Goal: Task Accomplishment & Management: Use online tool/utility

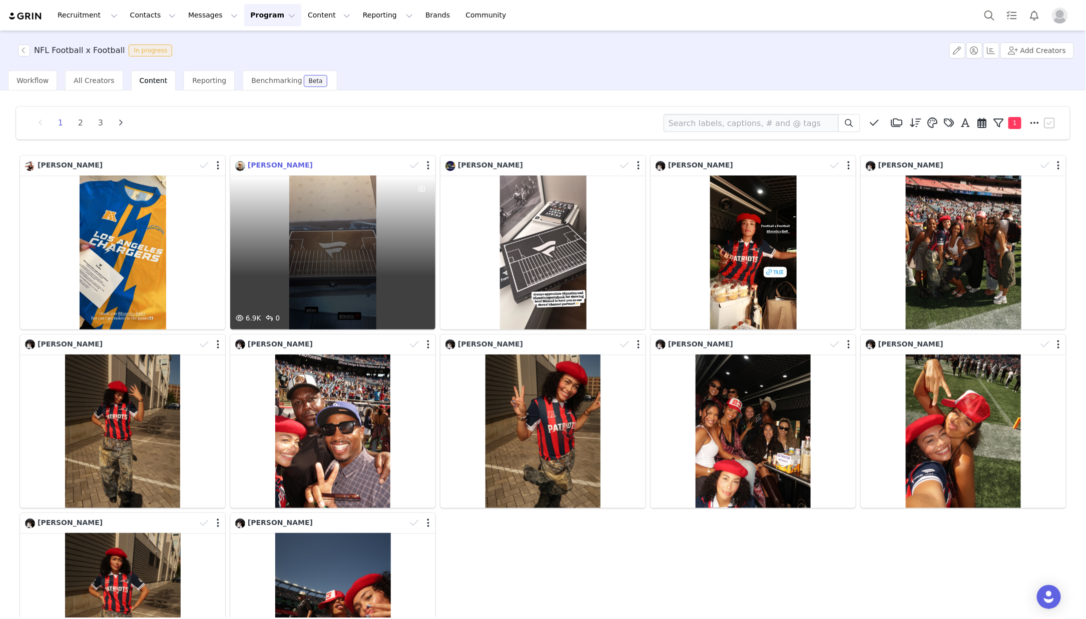
click at [280, 162] on span "[PERSON_NAME]" at bounding box center [280, 165] width 65 height 8
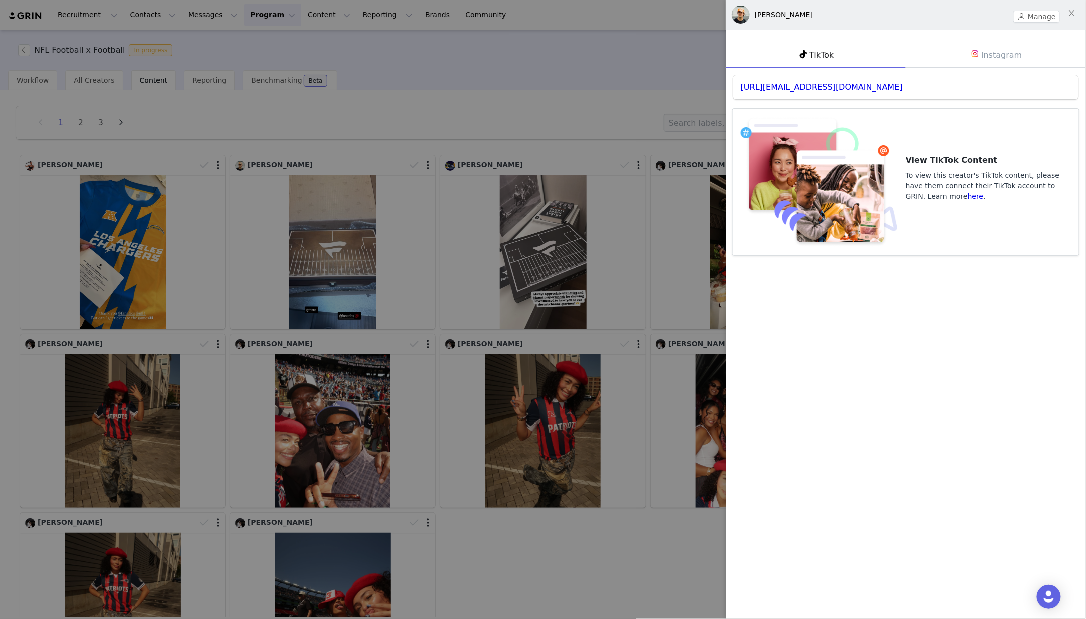
drag, startPoint x: 966, startPoint y: 54, endPoint x: 921, endPoint y: 80, distance: 52.4
click at [966, 54] on link "Instagram" at bounding box center [995, 55] width 180 height 26
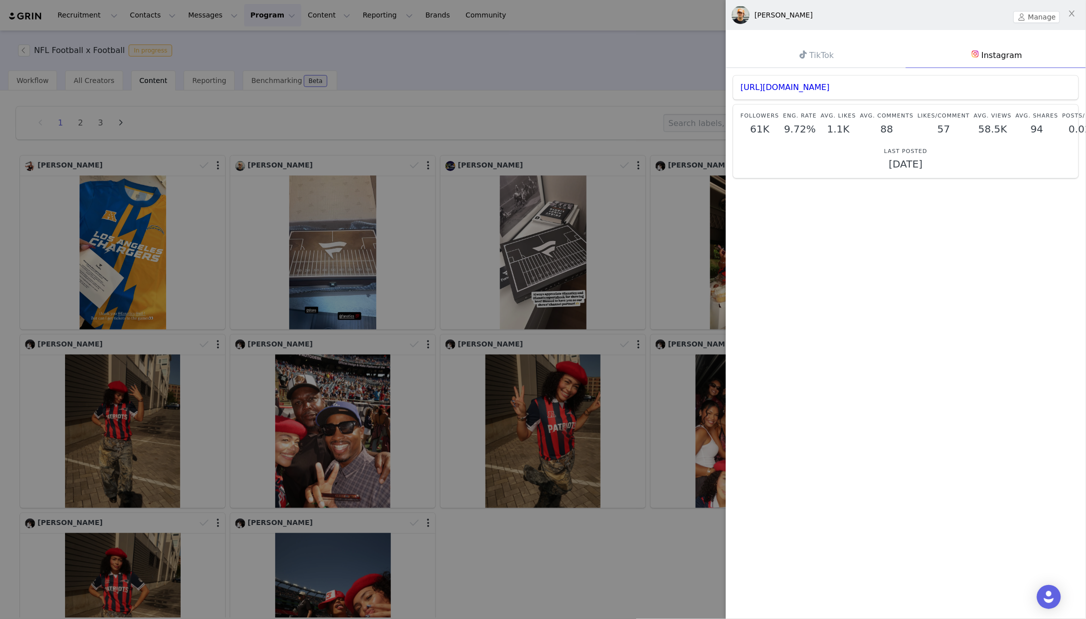
click at [802, 92] on div "[URL][DOMAIN_NAME]" at bounding box center [905, 88] width 345 height 24
click at [803, 88] on link "[URL][DOMAIN_NAME]" at bounding box center [784, 88] width 89 height 10
click at [471, 138] on div at bounding box center [543, 309] width 1086 height 619
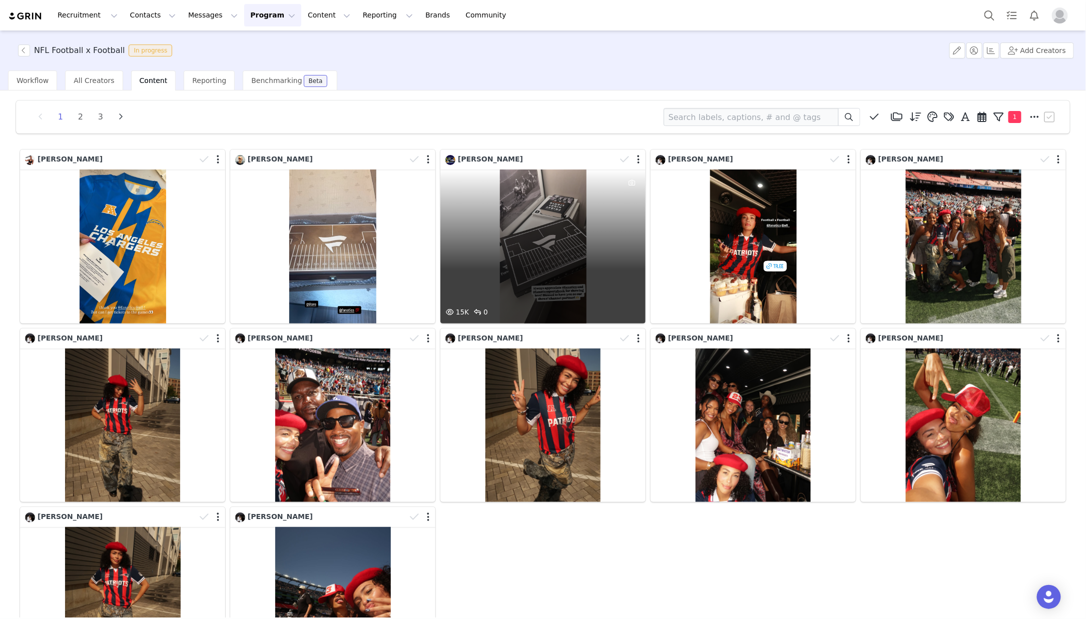
scroll to position [5, 0]
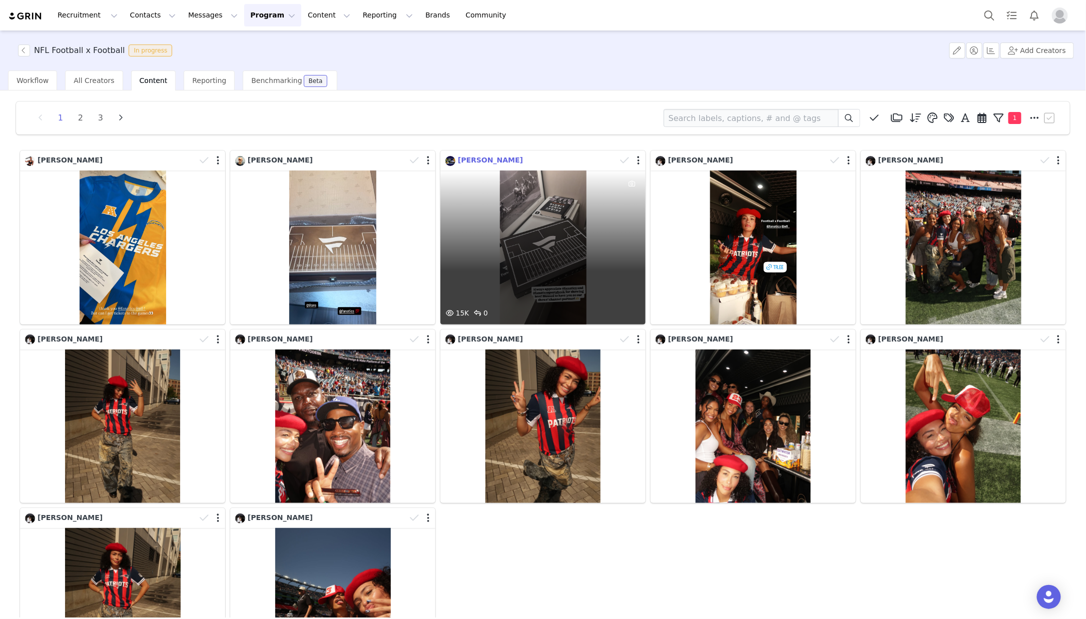
click at [475, 158] on span "[PERSON_NAME]" at bounding box center [490, 160] width 65 height 8
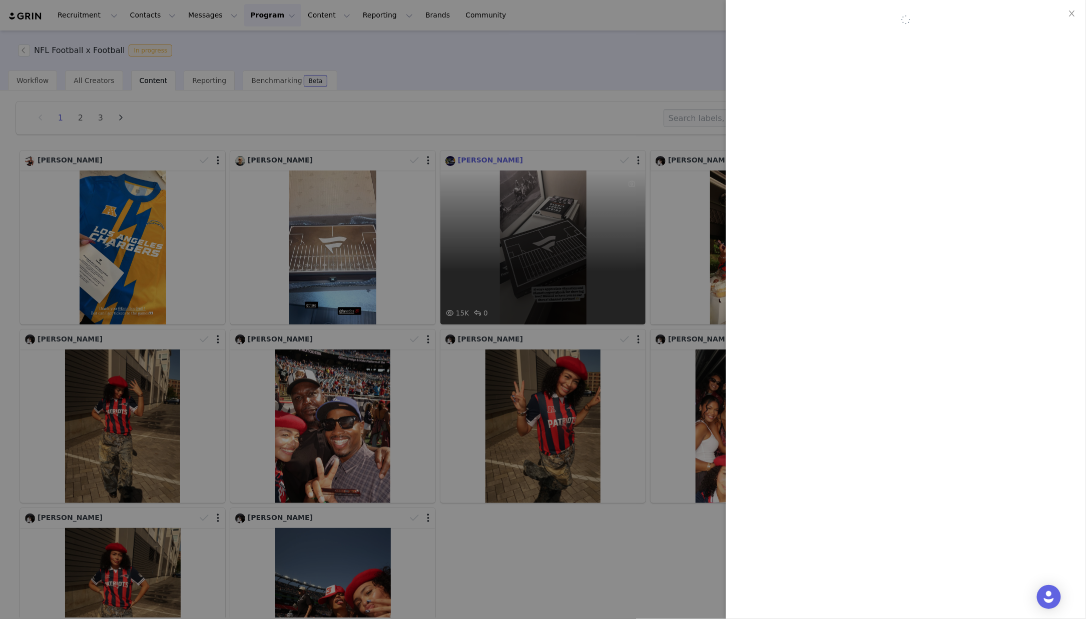
scroll to position [6, 0]
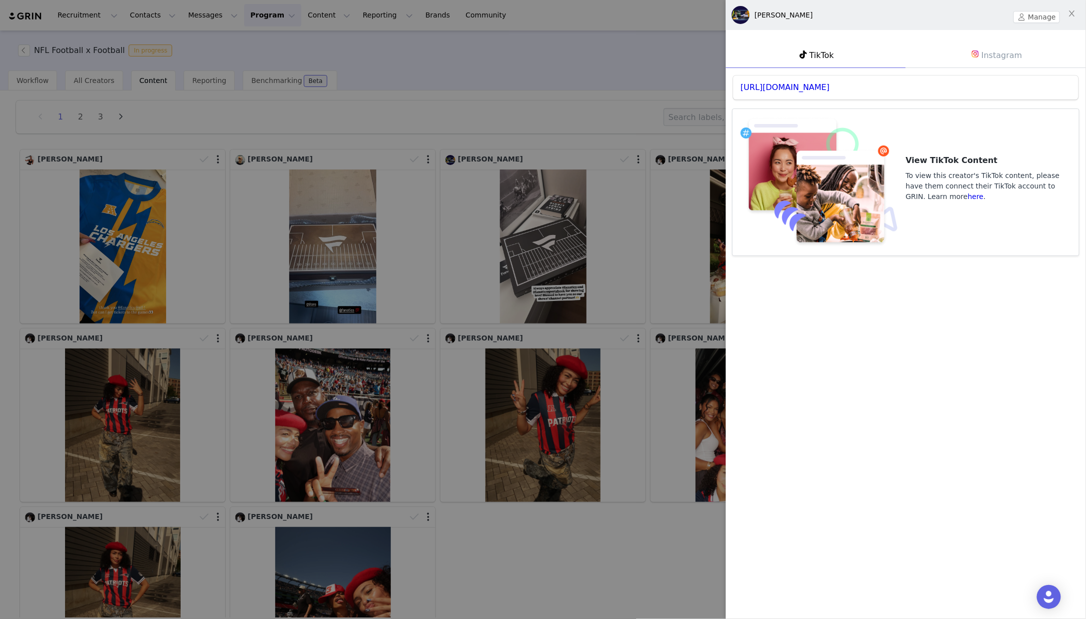
click at [1010, 46] on link "Instagram" at bounding box center [995, 55] width 180 height 26
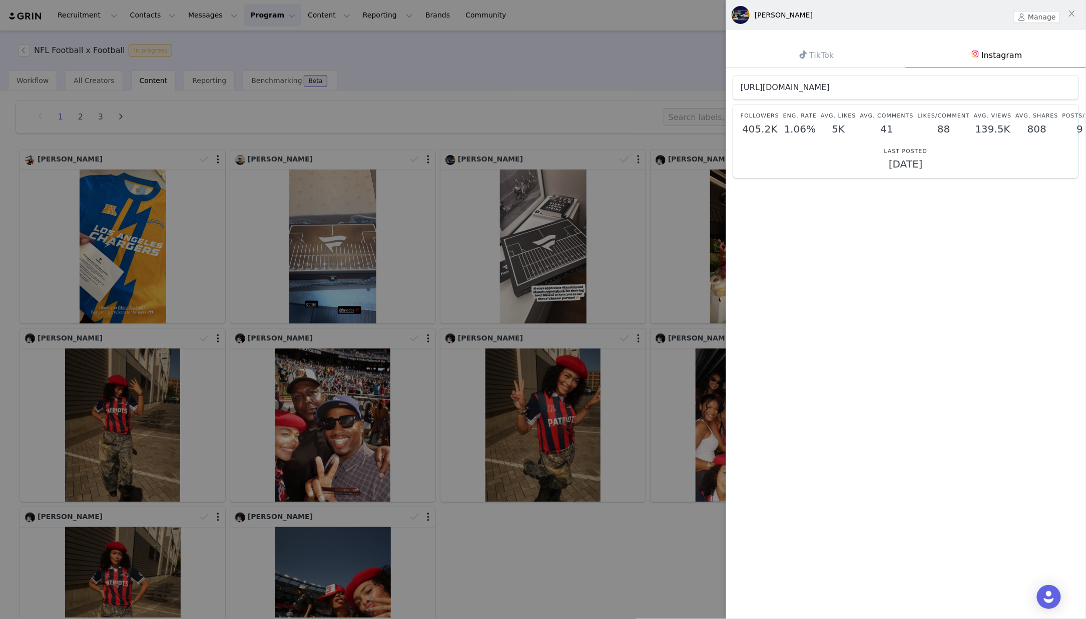
click at [811, 86] on link "[URL][DOMAIN_NAME]" at bounding box center [784, 88] width 89 height 10
click at [659, 569] on div at bounding box center [543, 309] width 1086 height 619
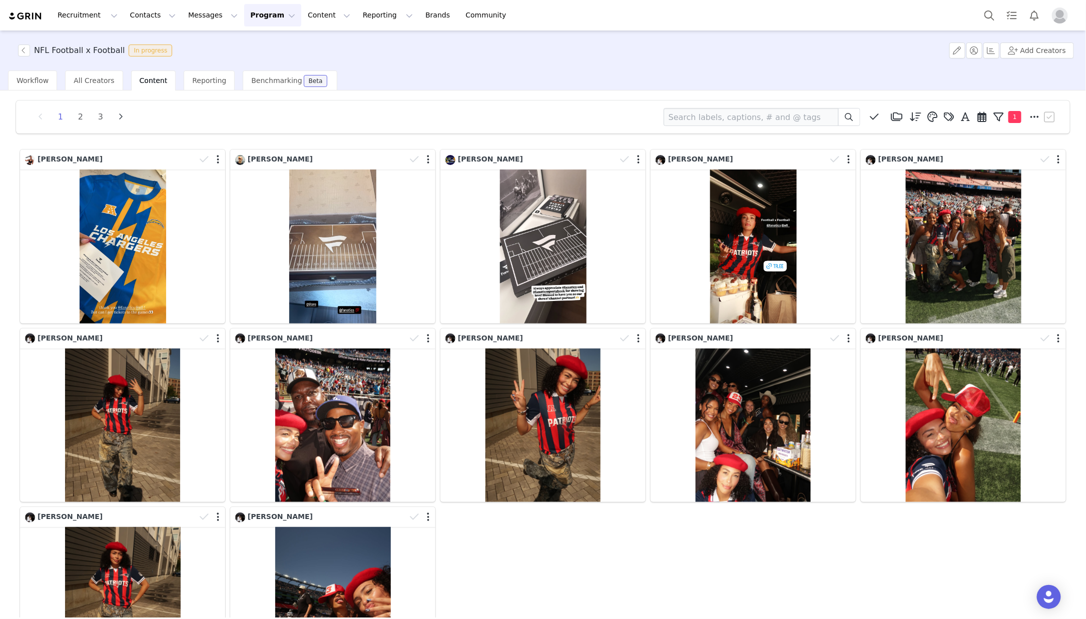
click at [253, 16] on button "Program Program" at bounding box center [272, 15] width 57 height 23
click at [267, 39] on p "Activations" at bounding box center [258, 44] width 39 height 11
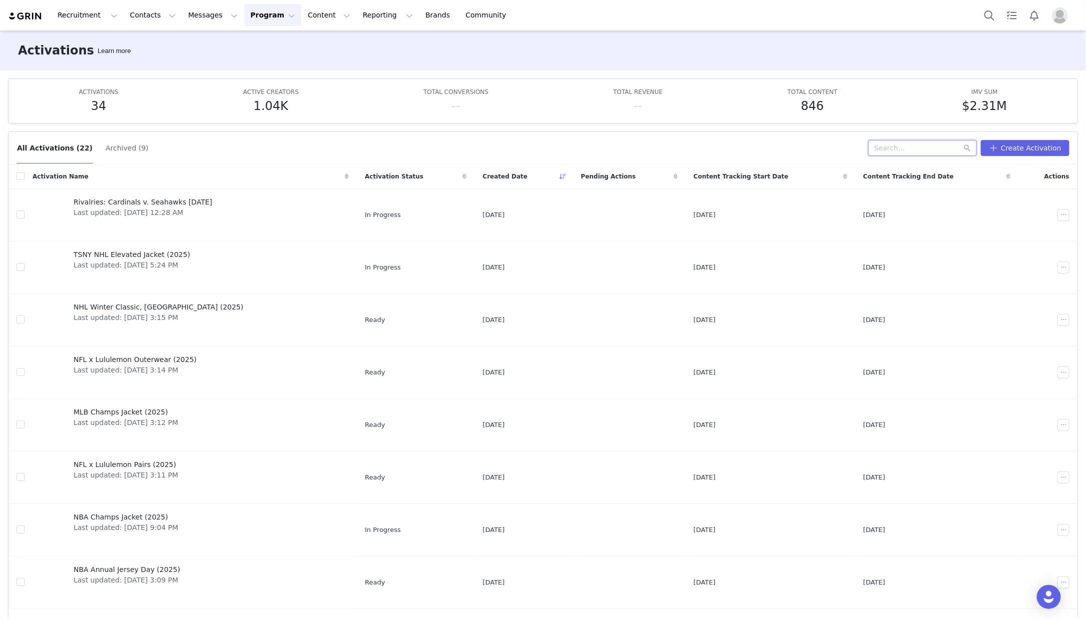
click at [915, 146] on input "text" at bounding box center [922, 148] width 109 height 16
type input "real vintage"
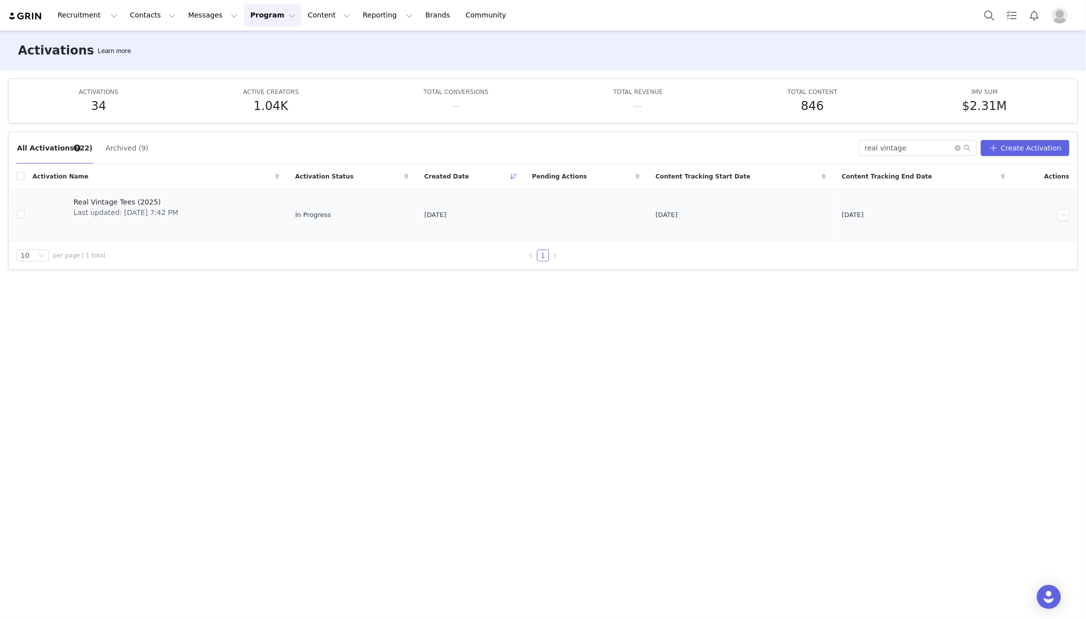
click at [184, 217] on div "Real Vintage Tees (2025) Last updated: [DATE] 7:42 PM" at bounding box center [126, 215] width 117 height 40
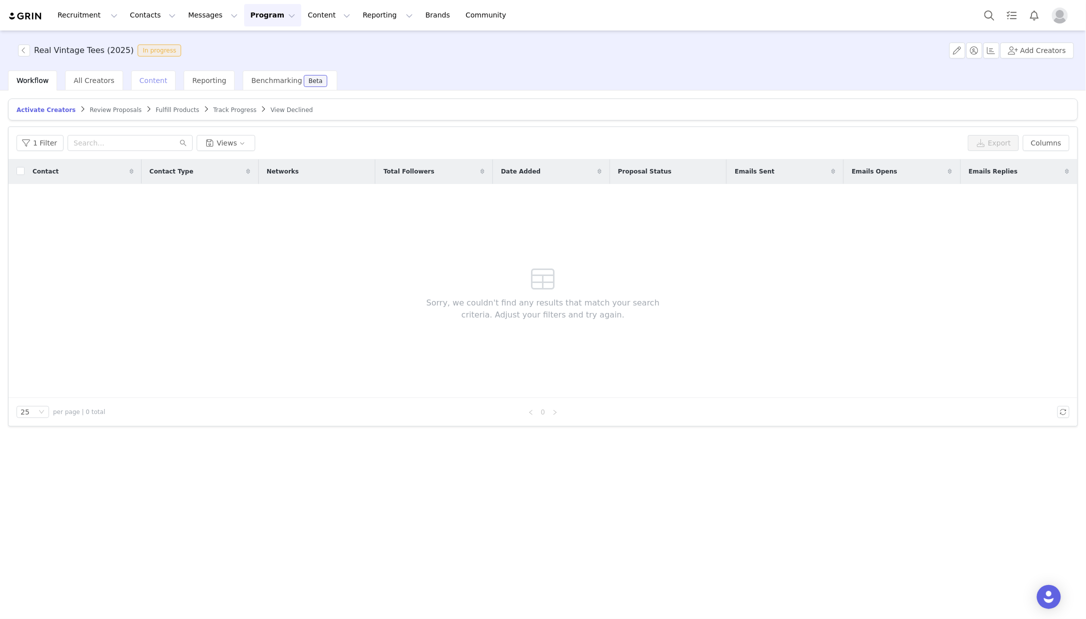
click at [156, 80] on span "Content" at bounding box center [154, 81] width 28 height 8
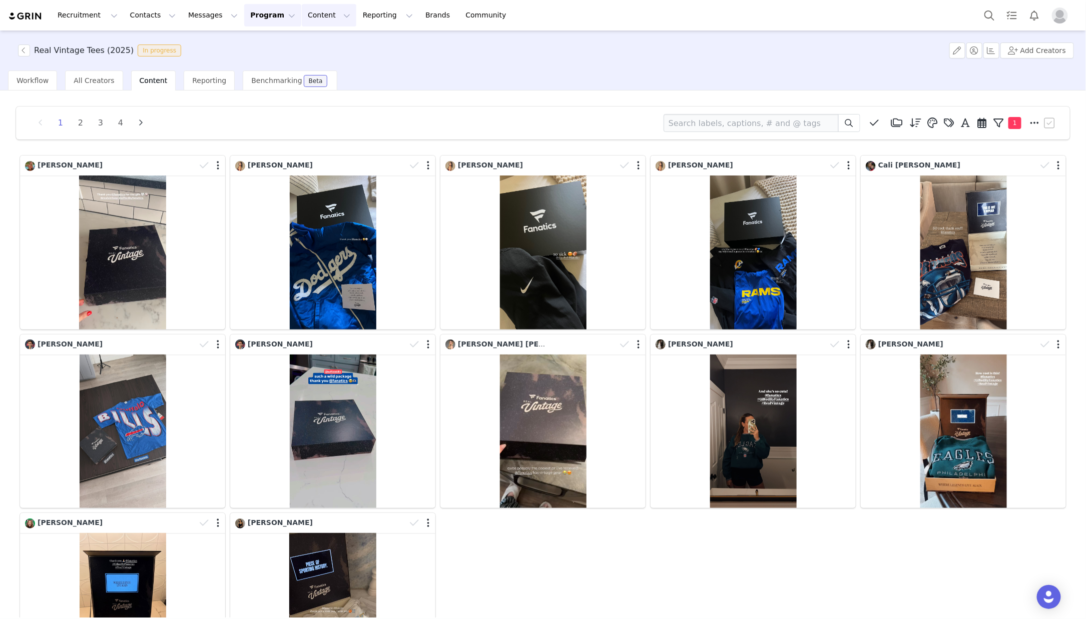
click at [306, 13] on button "Content Content" at bounding box center [329, 15] width 55 height 23
click at [320, 44] on p "Creator Content" at bounding box center [320, 44] width 56 height 11
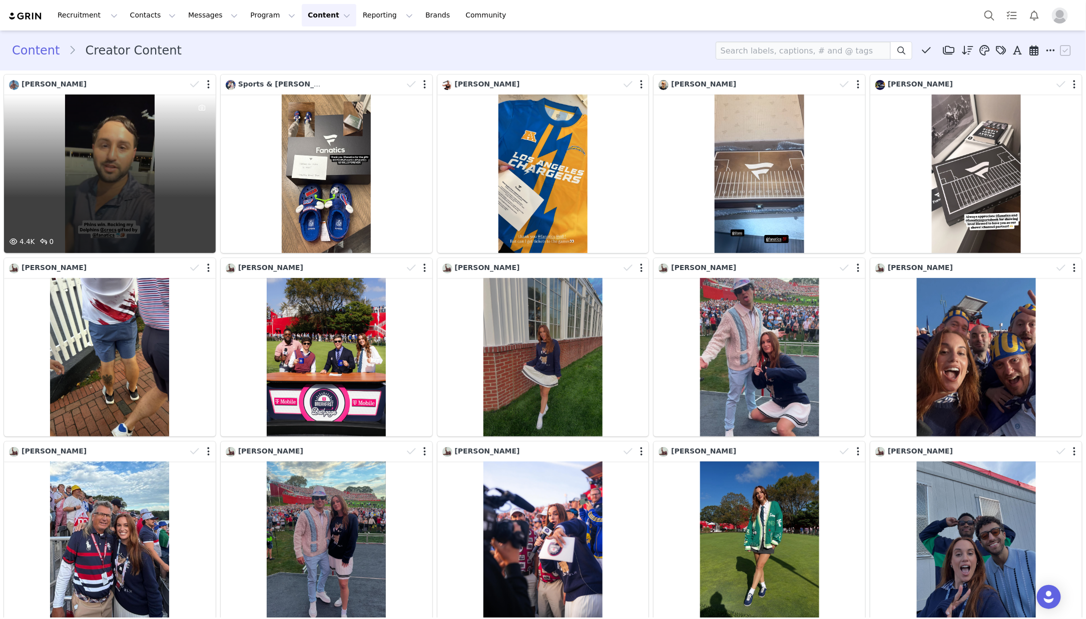
click at [115, 135] on div "4.4K 0" at bounding box center [110, 174] width 212 height 159
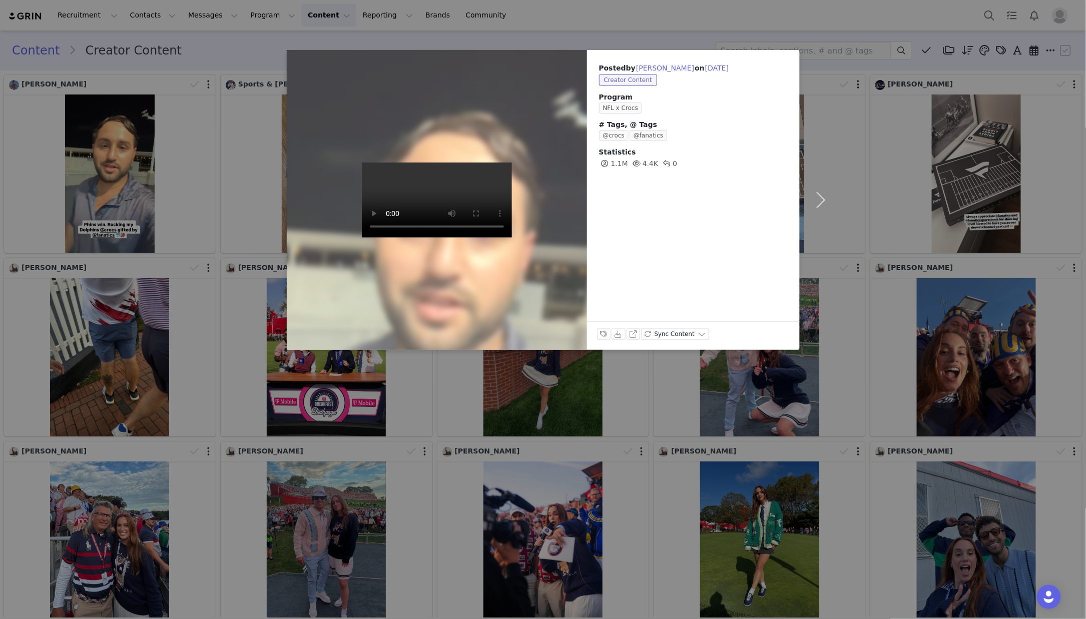
click at [858, 66] on div "Posted by [PERSON_NAME] on [DATE] Creator Content Program NFL x Crocs # Tags, @…" at bounding box center [543, 309] width 1086 height 619
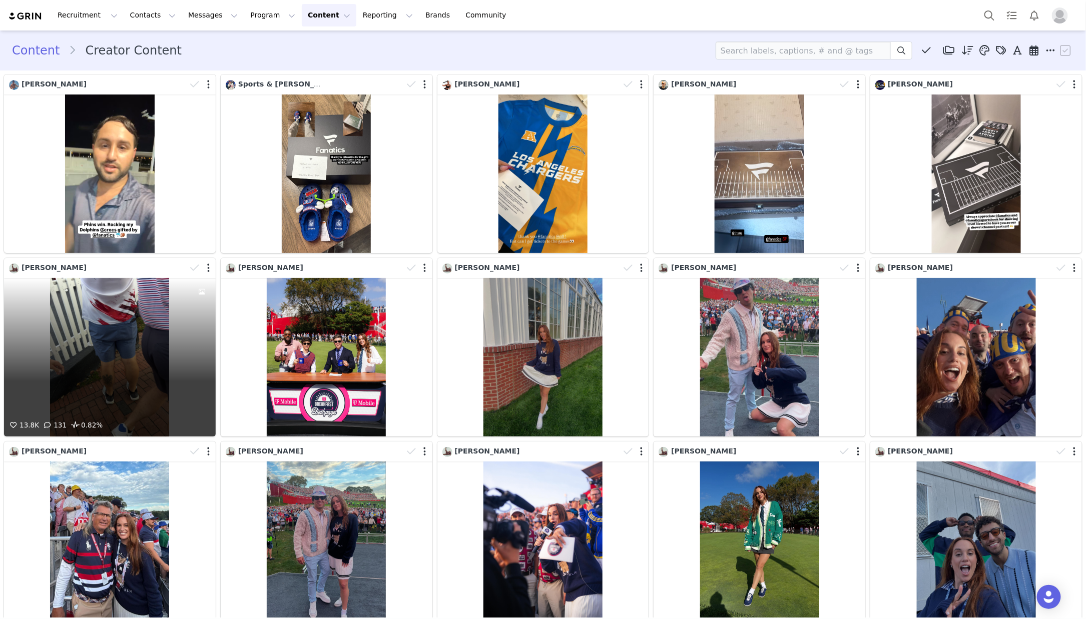
click at [105, 329] on div "13.8K 131 0.82%" at bounding box center [110, 357] width 212 height 159
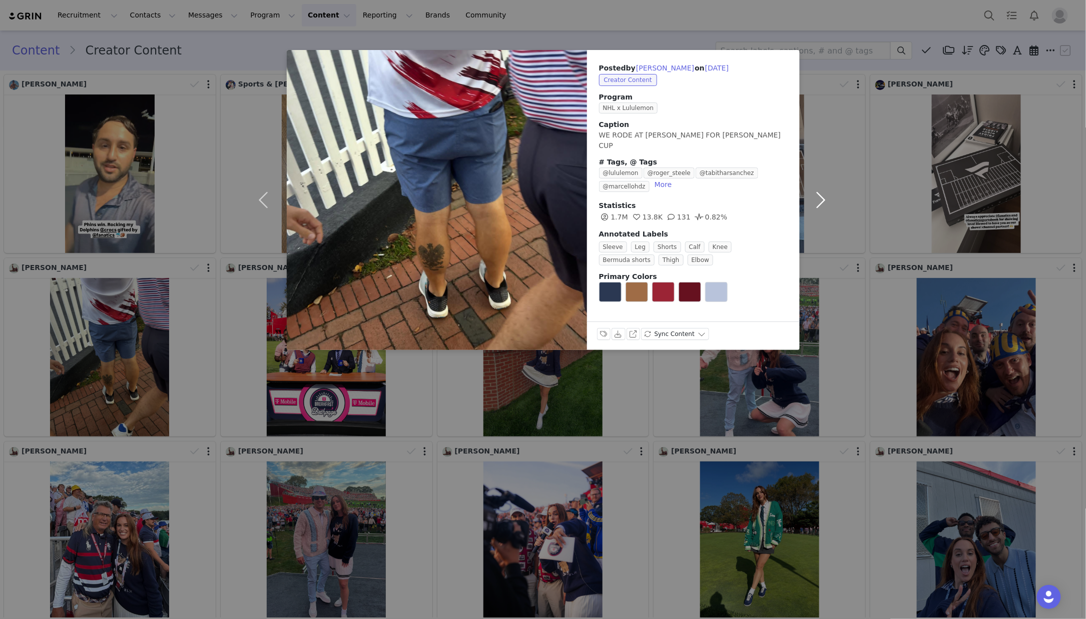
click at [815, 66] on button "button" at bounding box center [820, 200] width 42 height 300
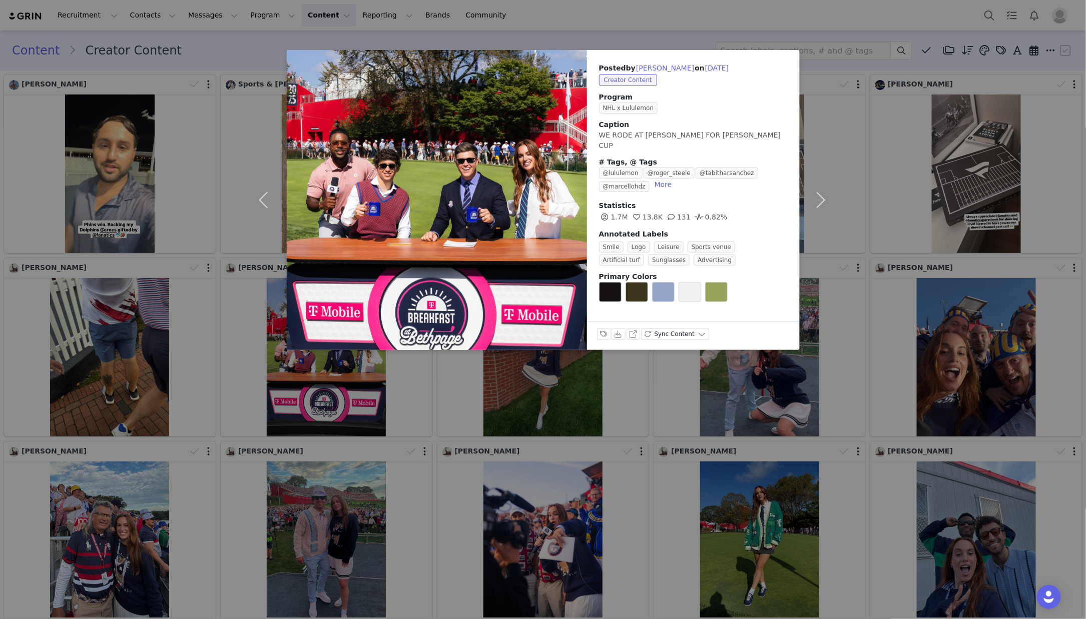
click at [375, 34] on div "Posted by [PERSON_NAME] on [DATE] Creator Content Program NHL x Lululemon Capti…" at bounding box center [543, 309] width 1086 height 619
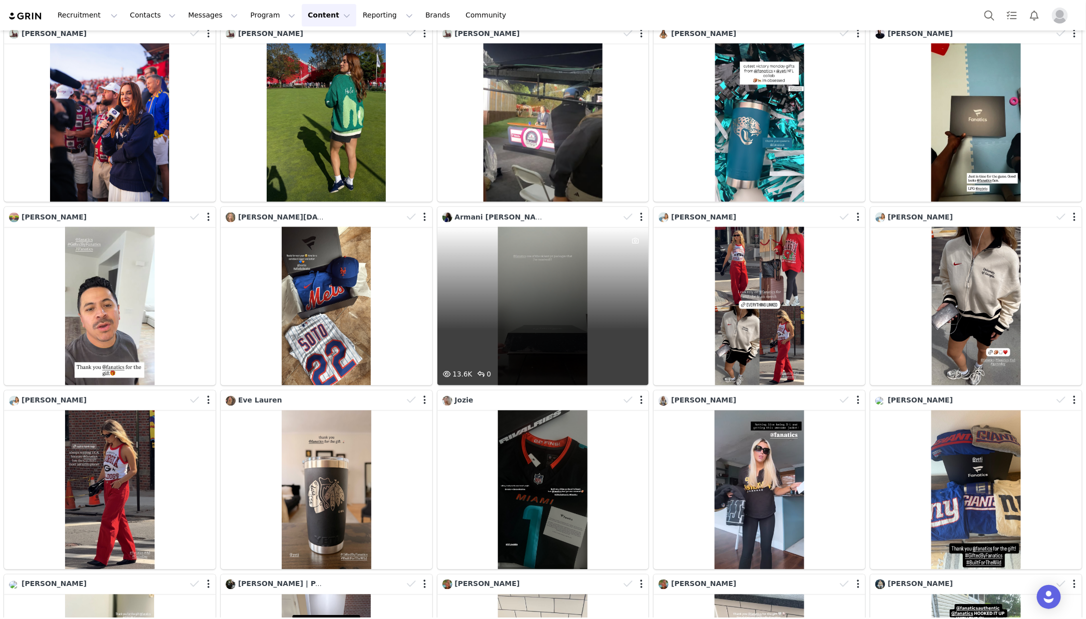
scroll to position [603, 0]
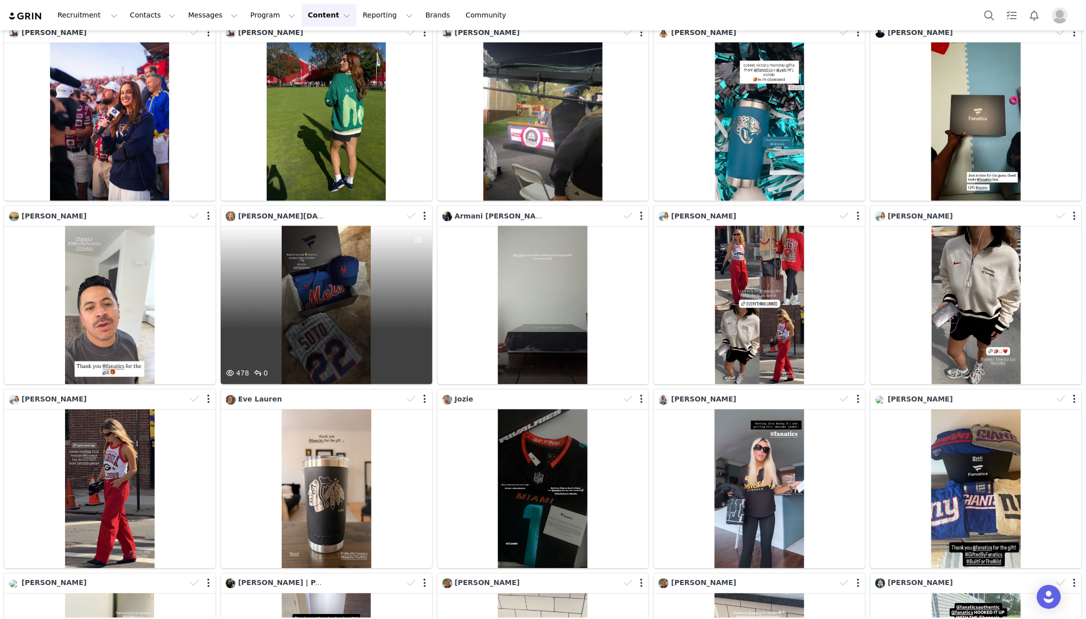
click at [316, 262] on div "478 0" at bounding box center [327, 305] width 212 height 159
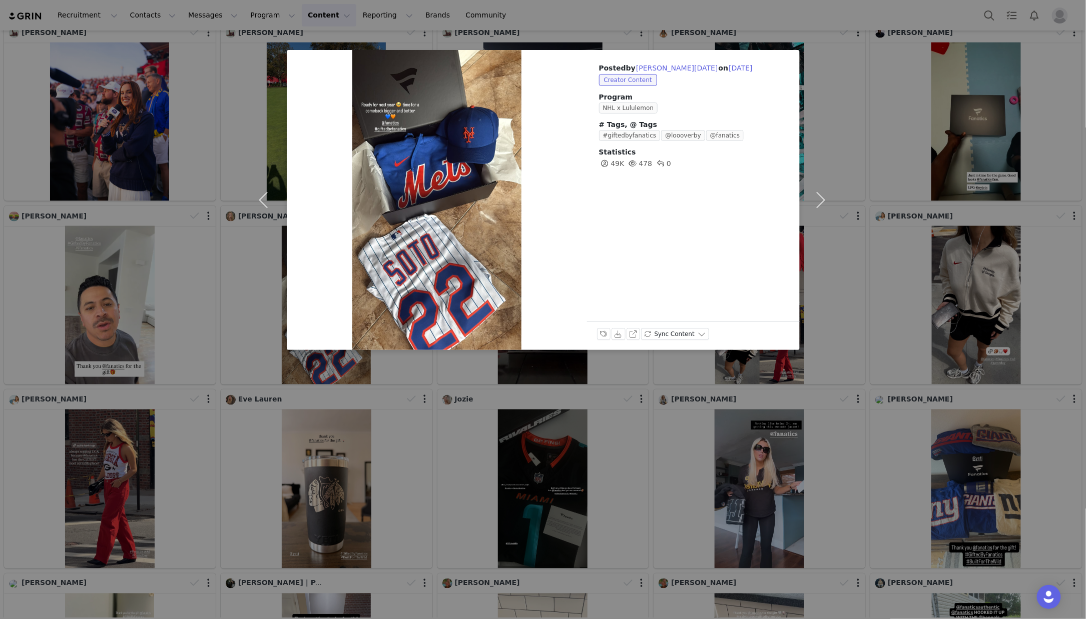
click at [235, 199] on div "Posted by [PERSON_NAME][DATE] on [DATE] Creator Content Program NHL x Lululemon…" at bounding box center [543, 309] width 1086 height 619
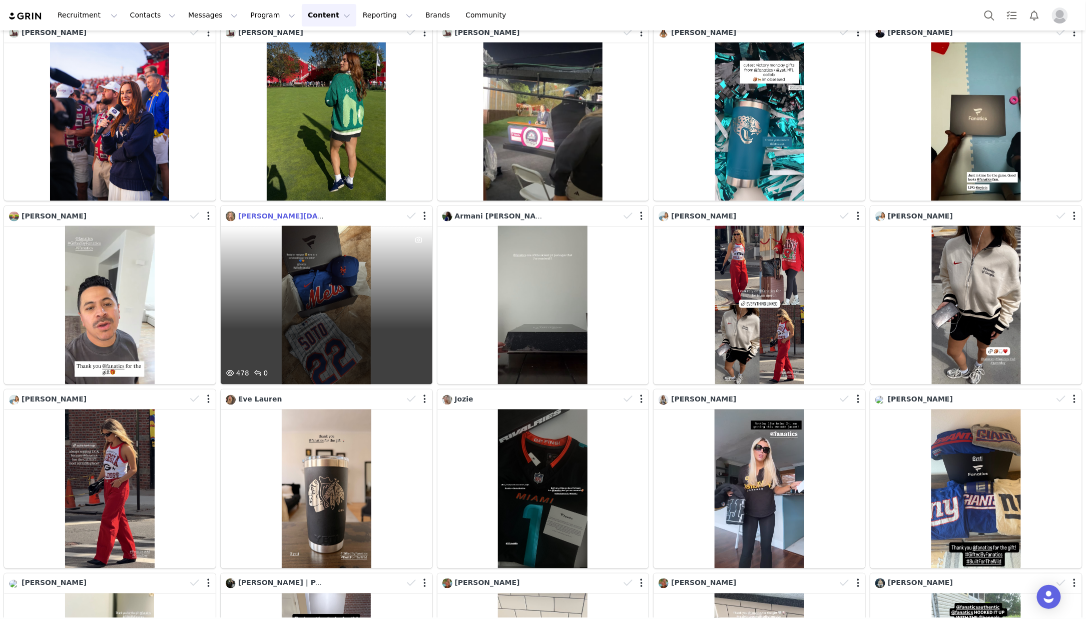
click at [264, 216] on span "[PERSON_NAME][DATE]" at bounding box center [284, 216] width 92 height 8
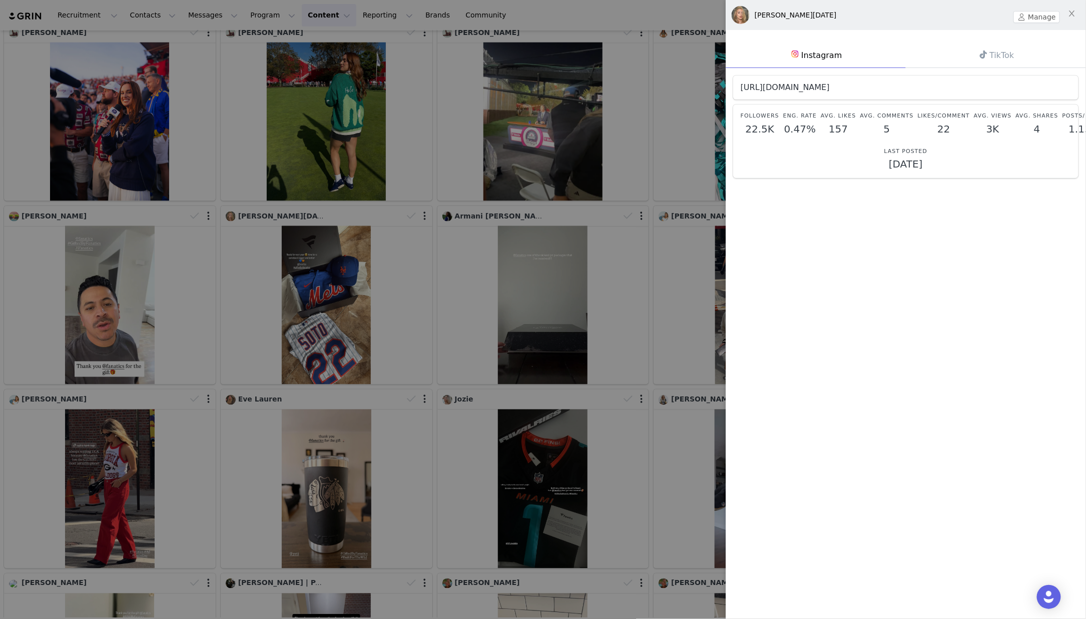
click at [829, 85] on link "[URL][DOMAIN_NAME]" at bounding box center [784, 88] width 89 height 10
click at [519, 205] on div at bounding box center [543, 309] width 1086 height 619
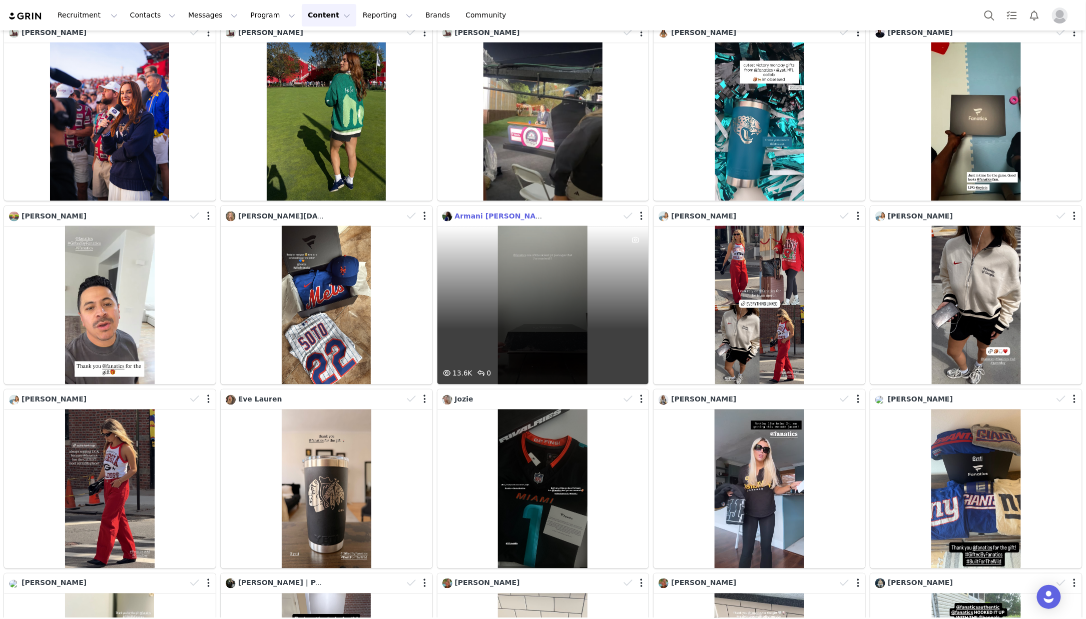
click at [470, 216] on span "Armani [PERSON_NAME]" at bounding box center [503, 216] width 96 height 8
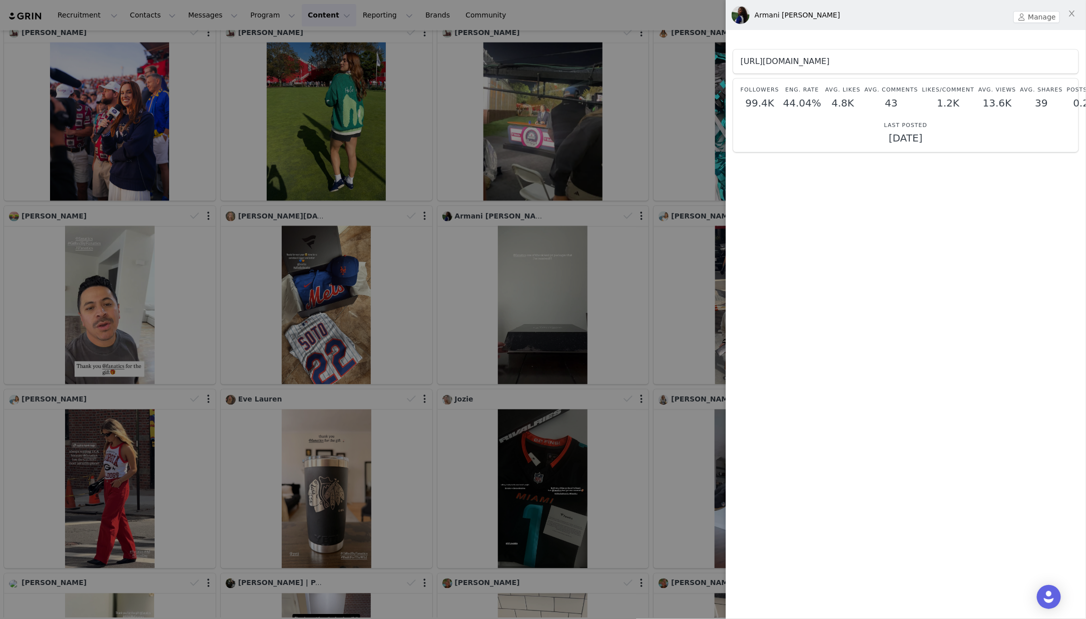
click at [829, 61] on link "[URL][DOMAIN_NAME]" at bounding box center [784, 62] width 89 height 10
click at [395, 208] on div at bounding box center [543, 309] width 1086 height 619
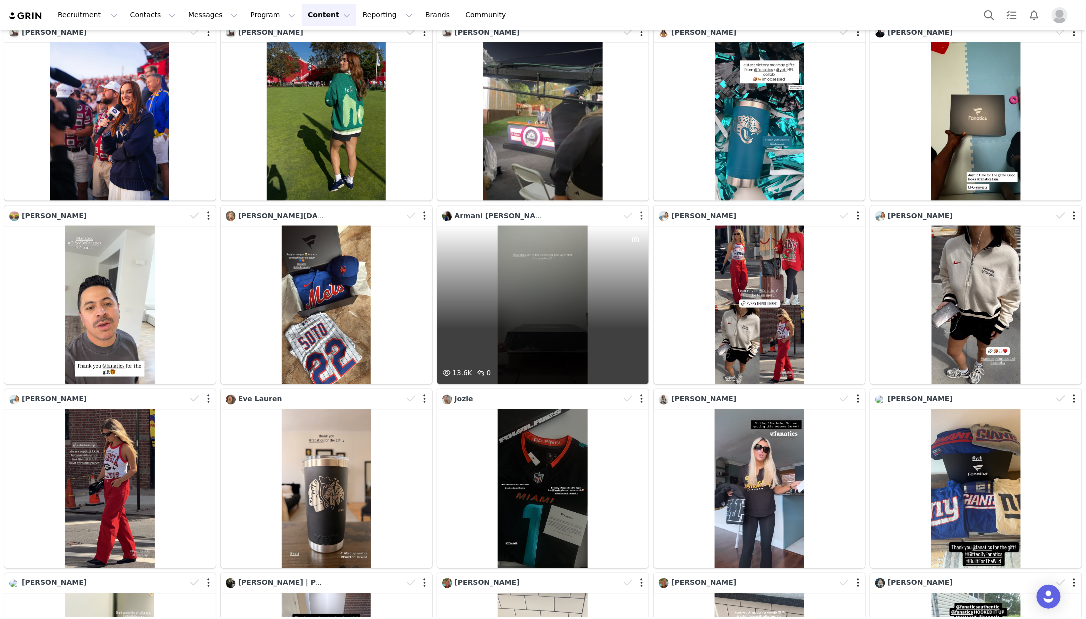
click at [641, 215] on button "button" at bounding box center [641, 216] width 3 height 10
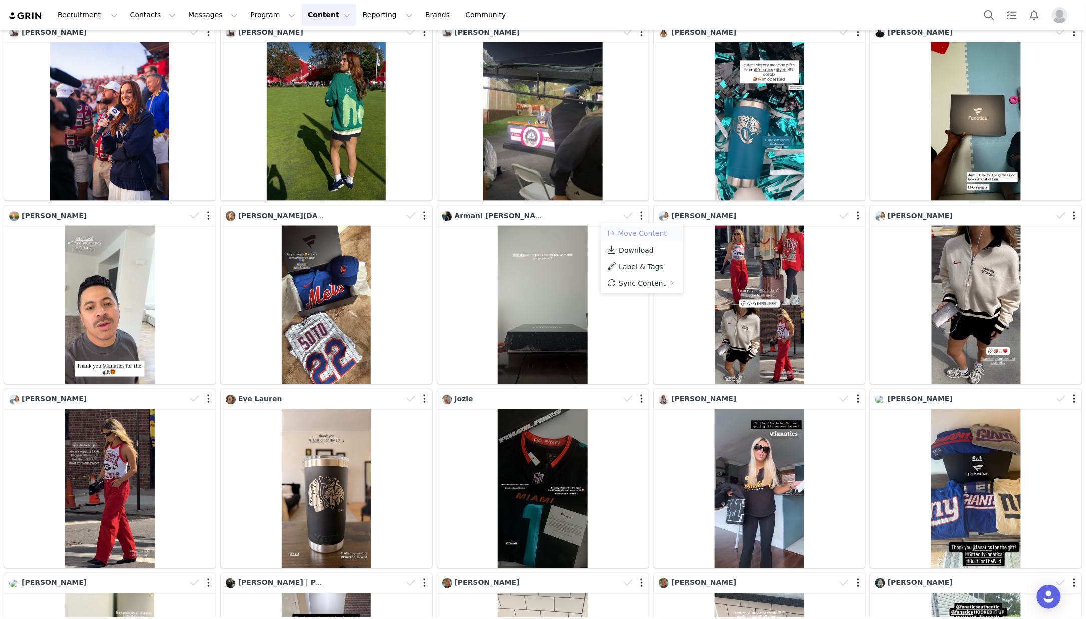
click at [638, 232] on button "Move Content" at bounding box center [636, 234] width 61 height 12
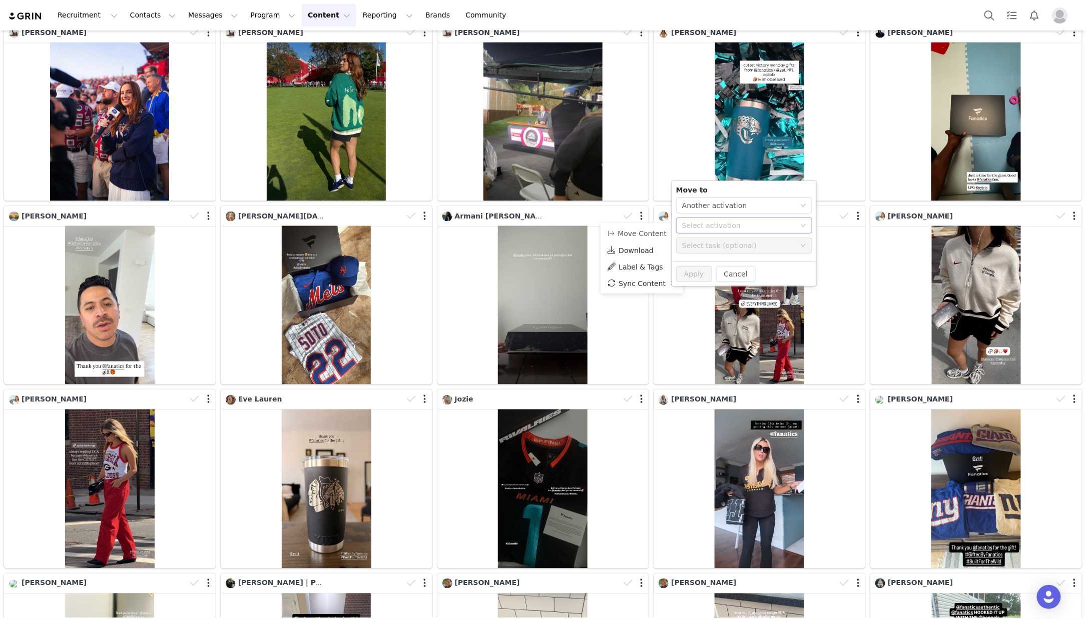
click at [720, 221] on div "Select activation" at bounding box center [738, 226] width 113 height 10
click at [721, 278] on li "Real Vintage Tees (2025) Activated" at bounding box center [744, 279] width 136 height 17
click at [693, 266] on button "Apply" at bounding box center [694, 274] width 36 height 16
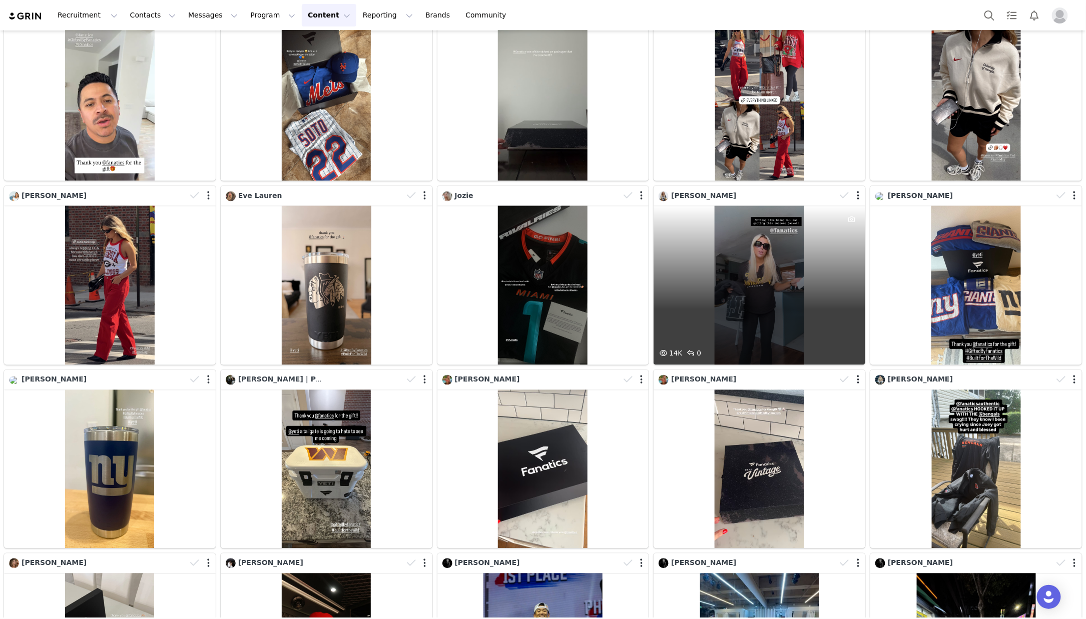
scroll to position [807, 0]
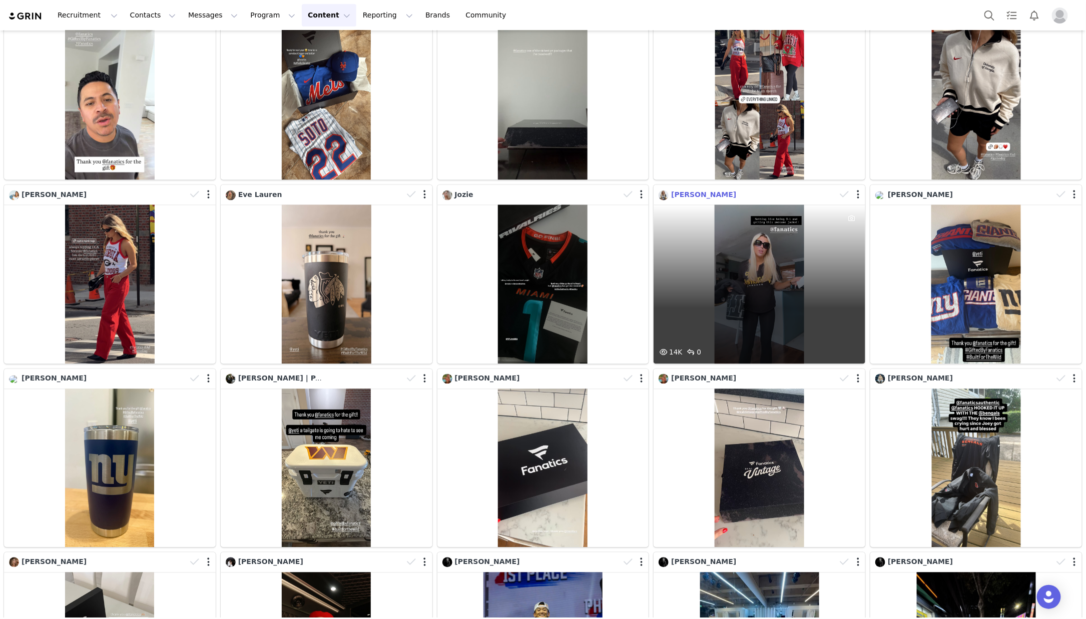
click at [693, 194] on span "[PERSON_NAME]" at bounding box center [703, 195] width 65 height 8
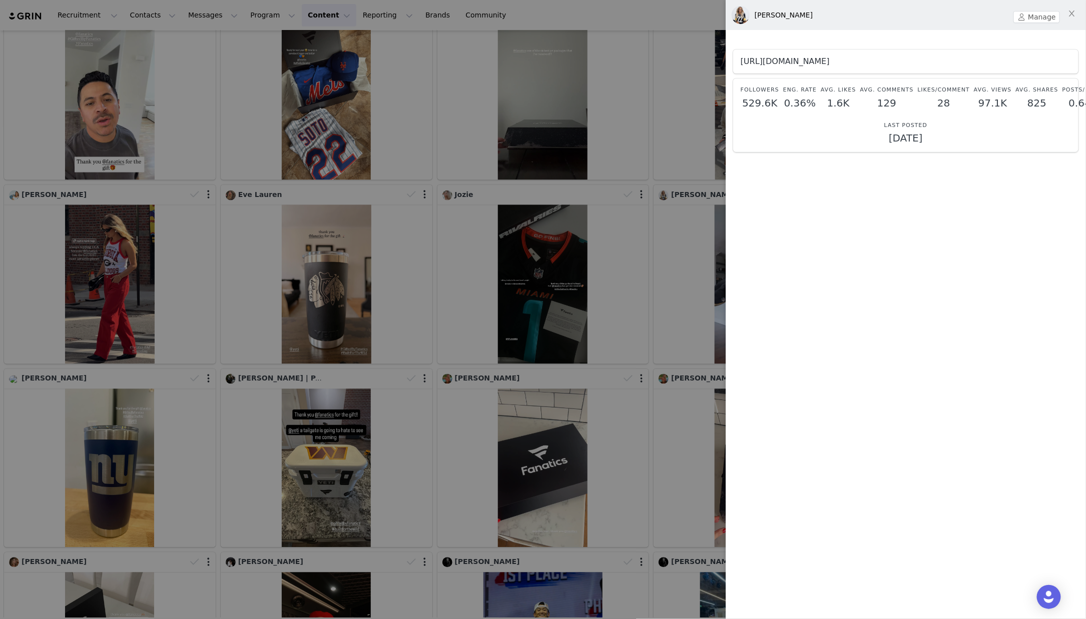
click at [829, 60] on link "[URL][DOMAIN_NAME]" at bounding box center [784, 62] width 89 height 10
click at [642, 187] on div at bounding box center [543, 309] width 1086 height 619
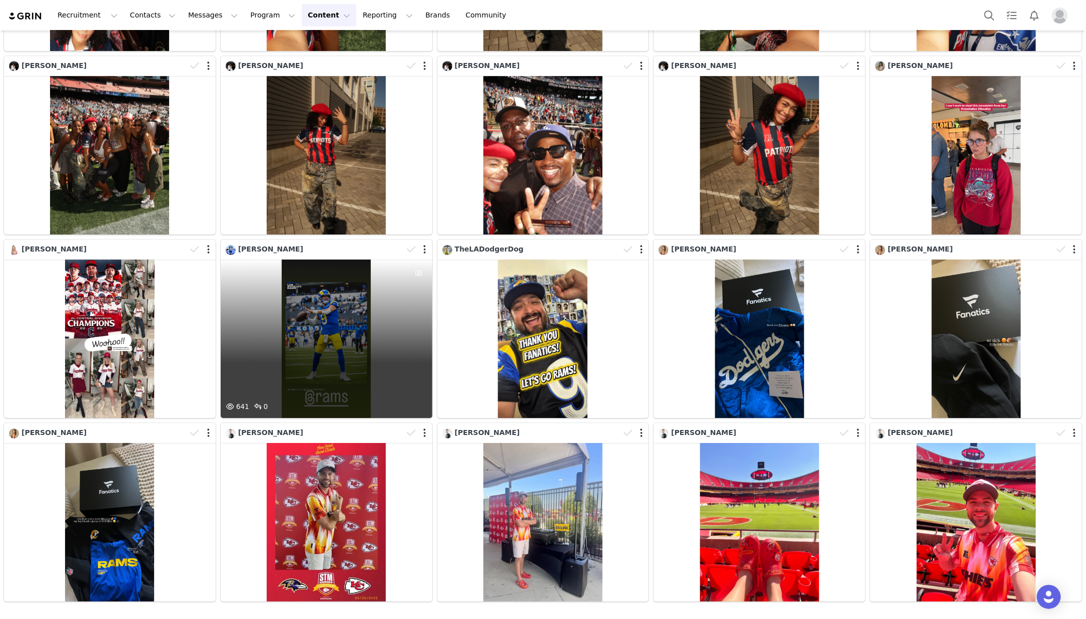
scroll to position [3324, 0]
